Goal: Navigation & Orientation: Find specific page/section

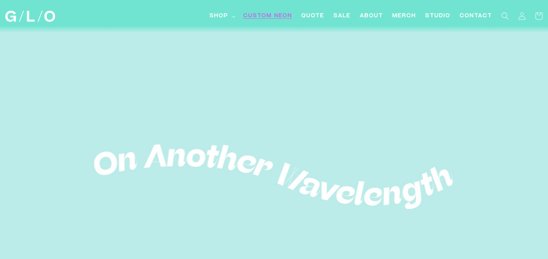
click at [272, 16] on span "Custom Neon" at bounding box center [267, 16] width 49 height 8
click at [229, 15] on summary "Shop" at bounding box center [222, 16] width 34 height 17
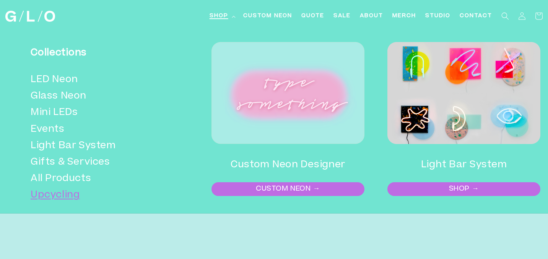
click at [65, 193] on link "Upcycling" at bounding box center [102, 196] width 143 height 16
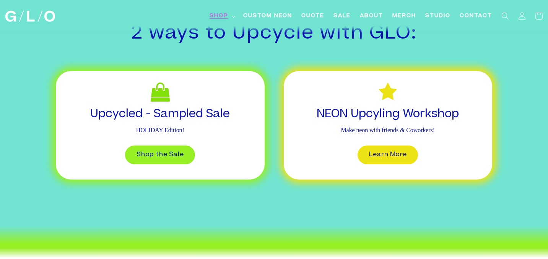
scroll to position [306, 0]
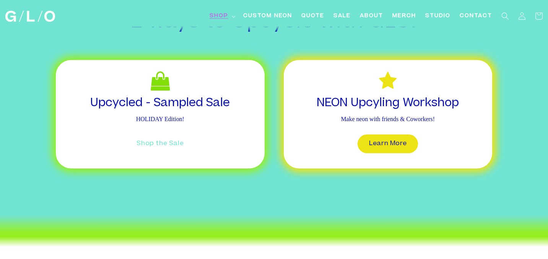
click at [163, 144] on link "Shop the Sale" at bounding box center [160, 144] width 70 height 19
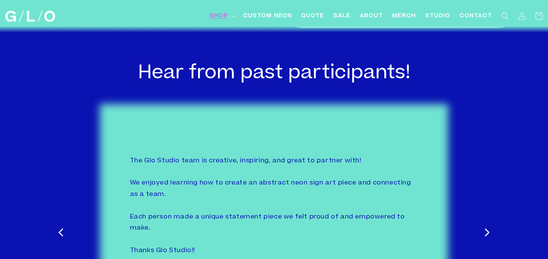
scroll to position [1409, 0]
